Goal: Task Accomplishment & Management: Manage account settings

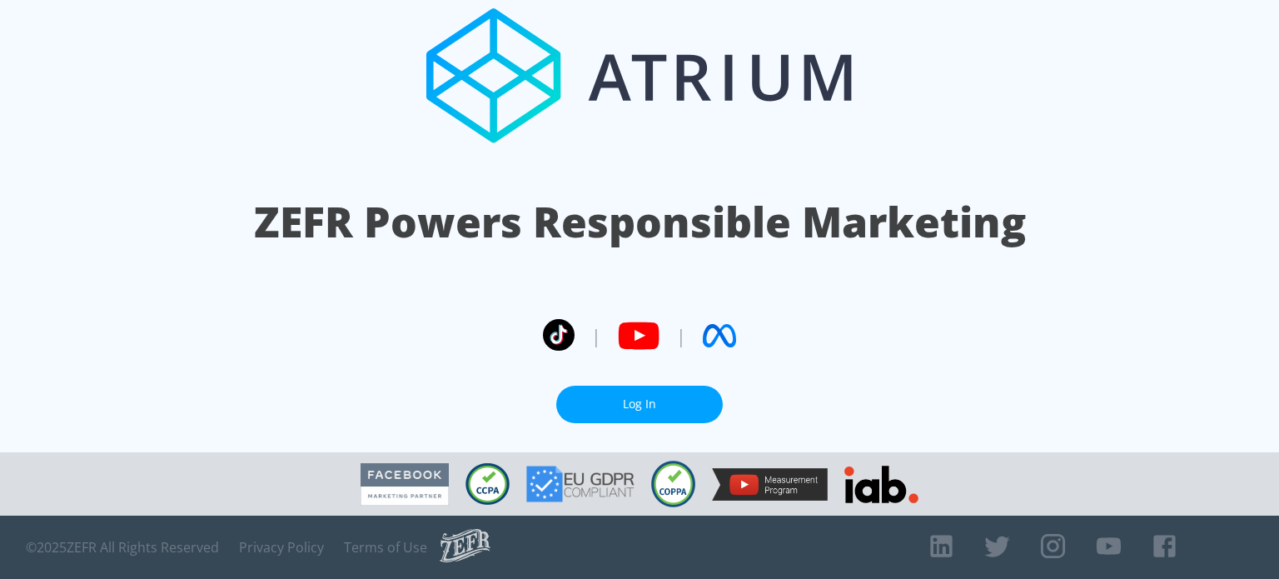
click at [609, 412] on link "Log In" at bounding box center [639, 403] width 167 height 37
